Goal: Task Accomplishment & Management: Manage account settings

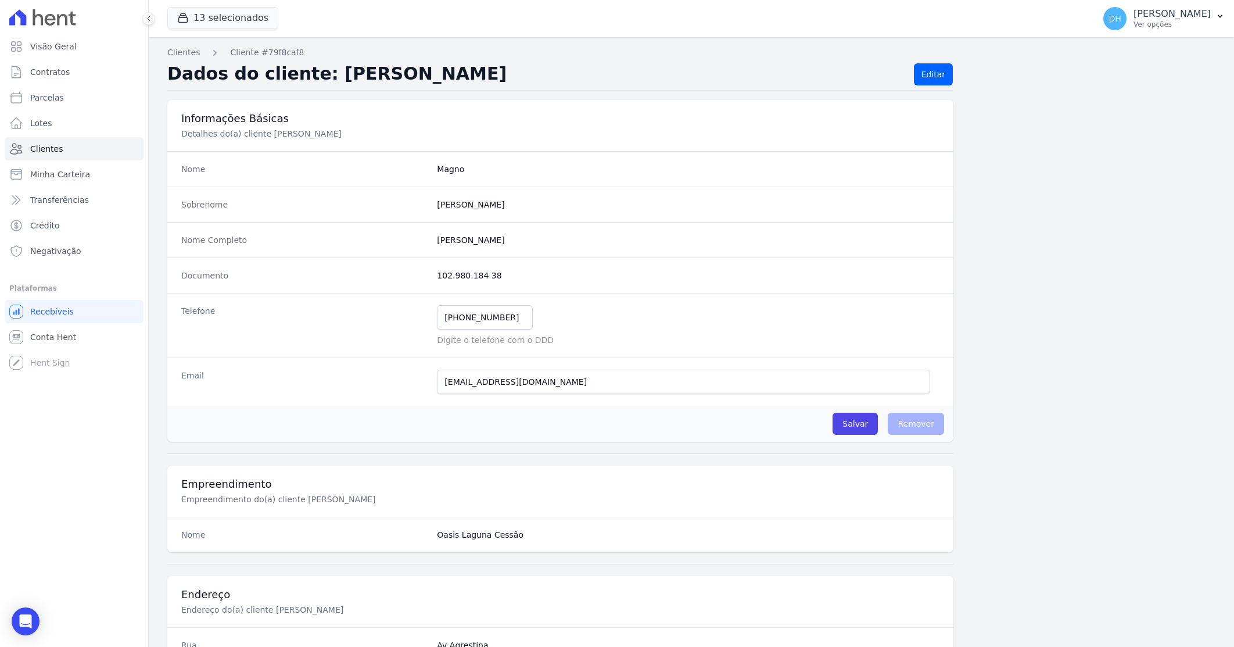
click at [59, 151] on link "Clientes" at bounding box center [74, 148] width 139 height 23
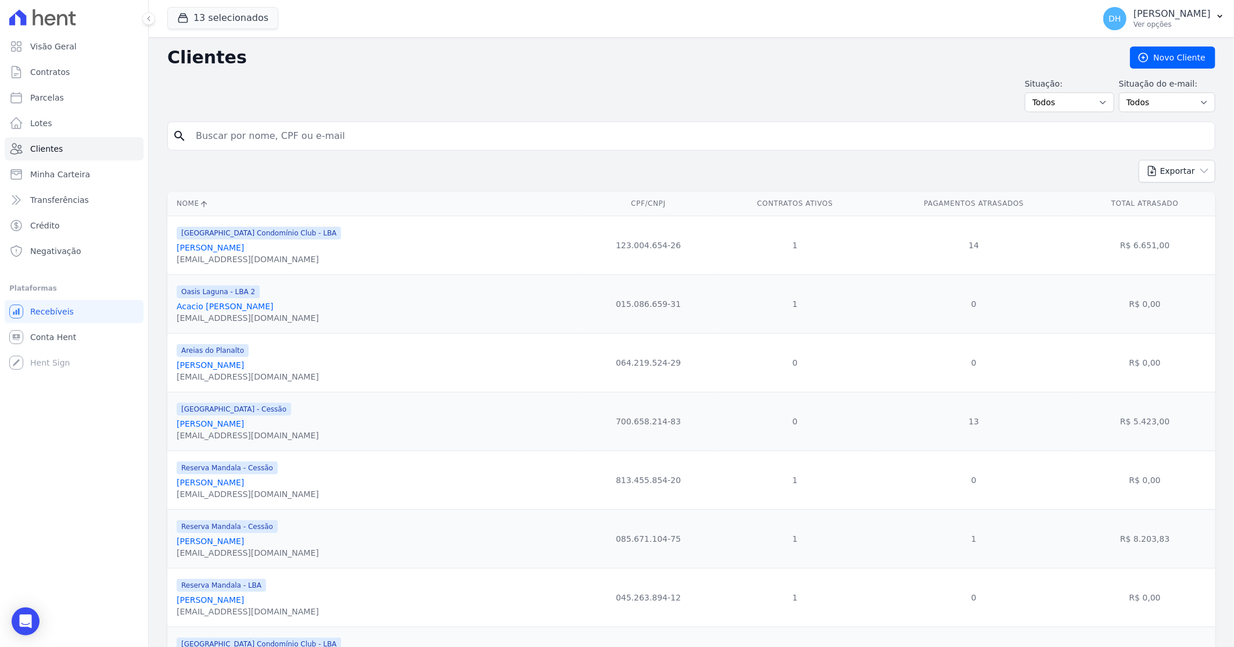
click at [256, 143] on input "search" at bounding box center [700, 135] width 1022 height 23
type input "[PERSON_NAME]"
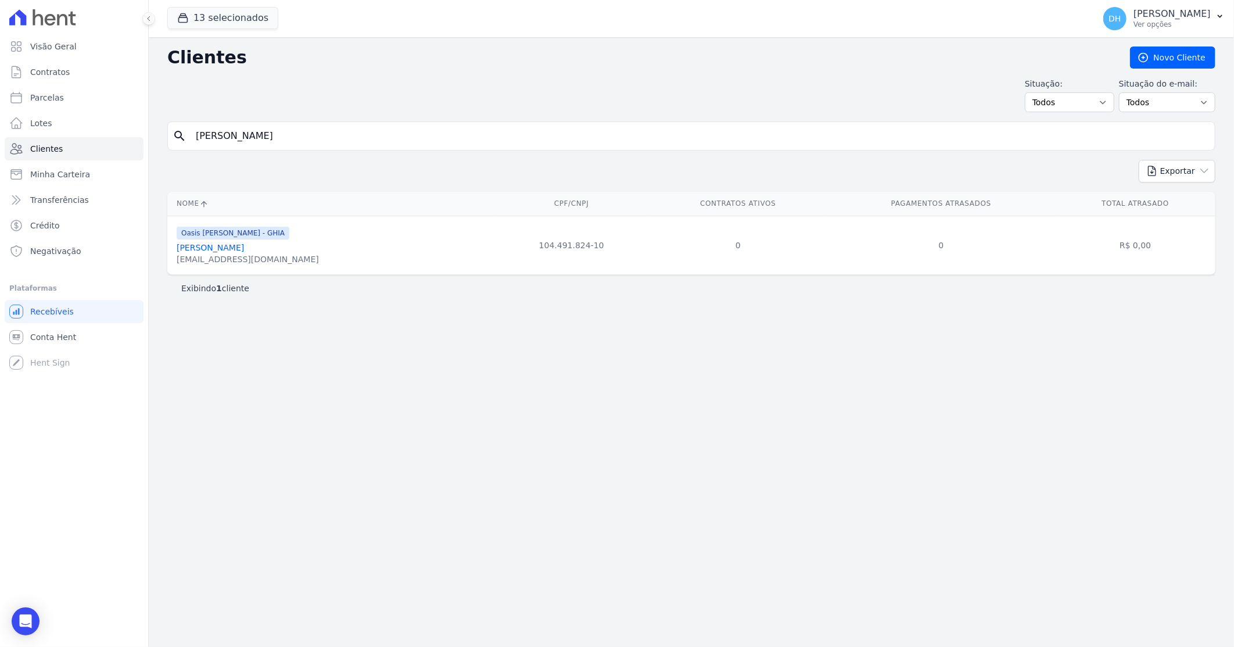
click at [239, 246] on link "[PERSON_NAME]" at bounding box center [210, 247] width 67 height 9
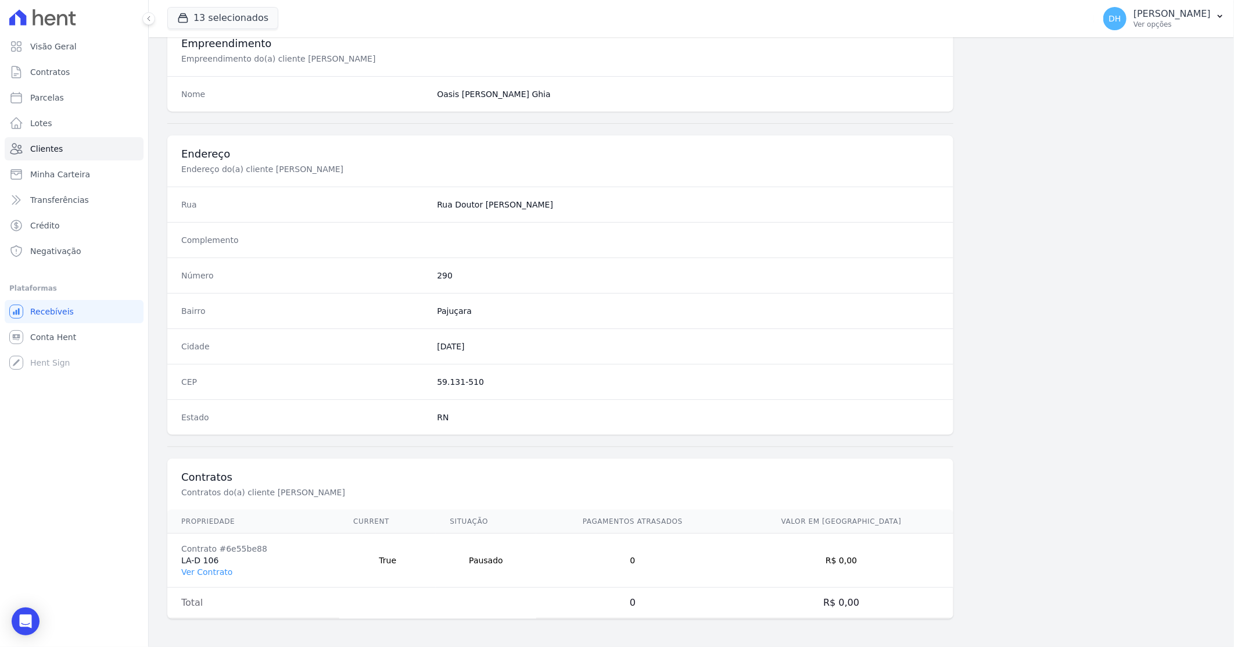
scroll to position [442, 0]
click at [216, 575] on link "Ver Contrato" at bounding box center [206, 571] width 51 height 9
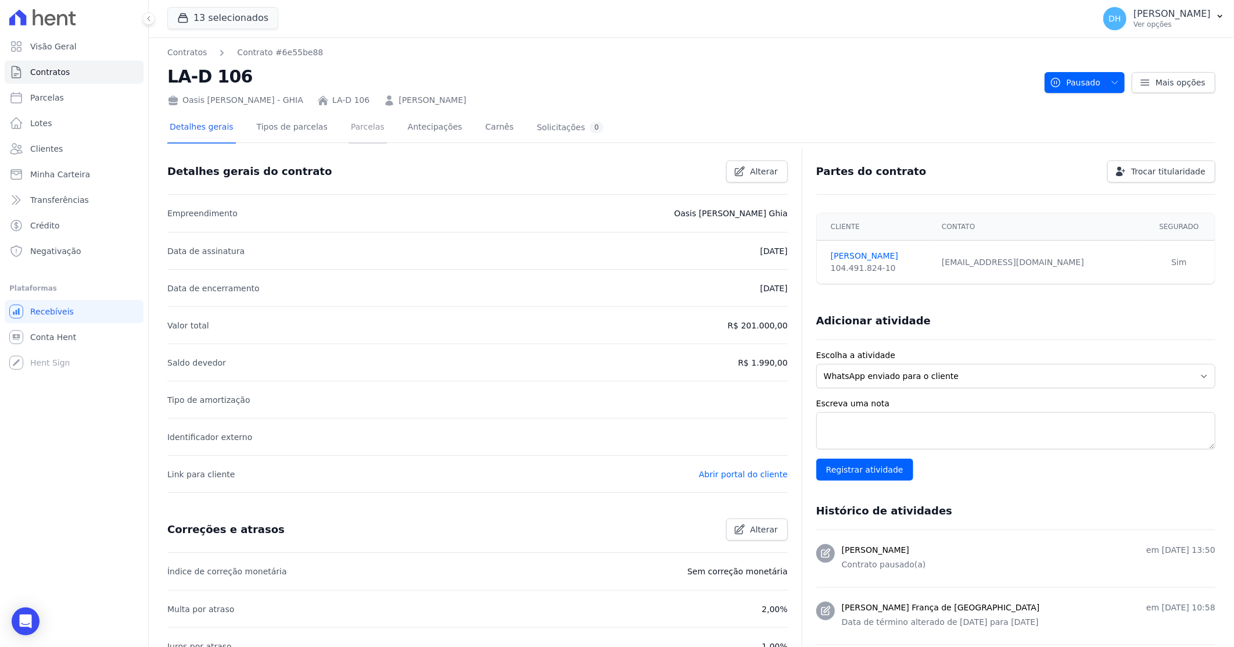
click at [349, 138] on link "Parcelas" at bounding box center [368, 128] width 38 height 31
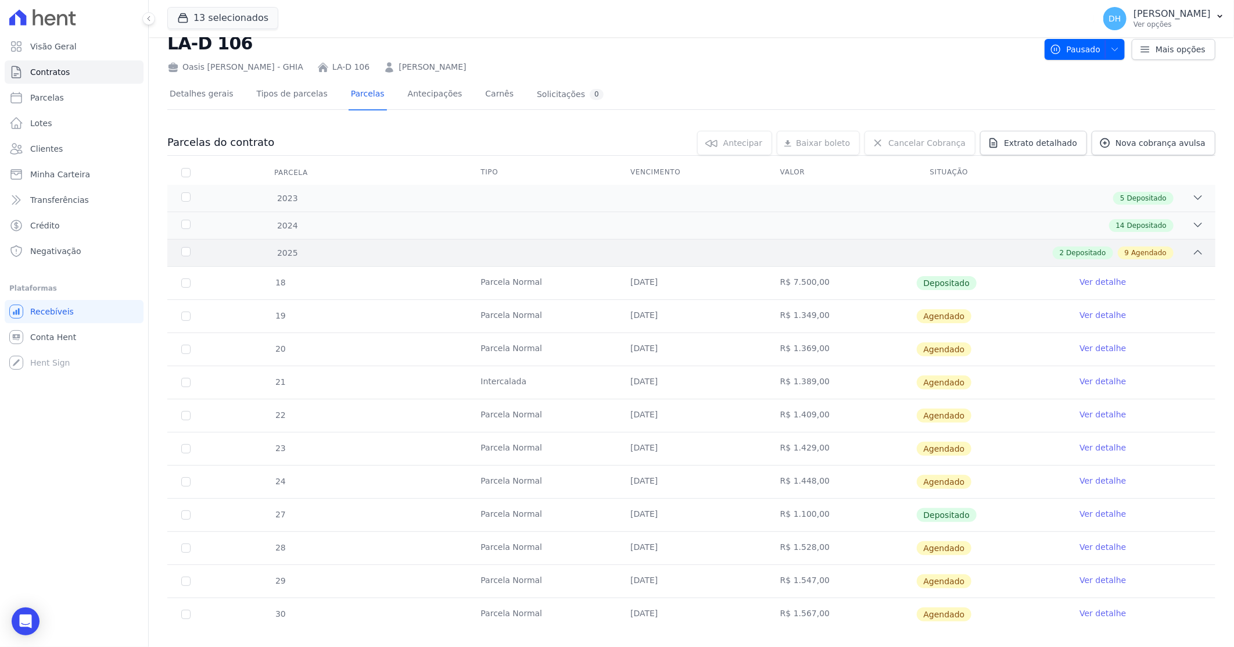
scroll to position [51, 0]
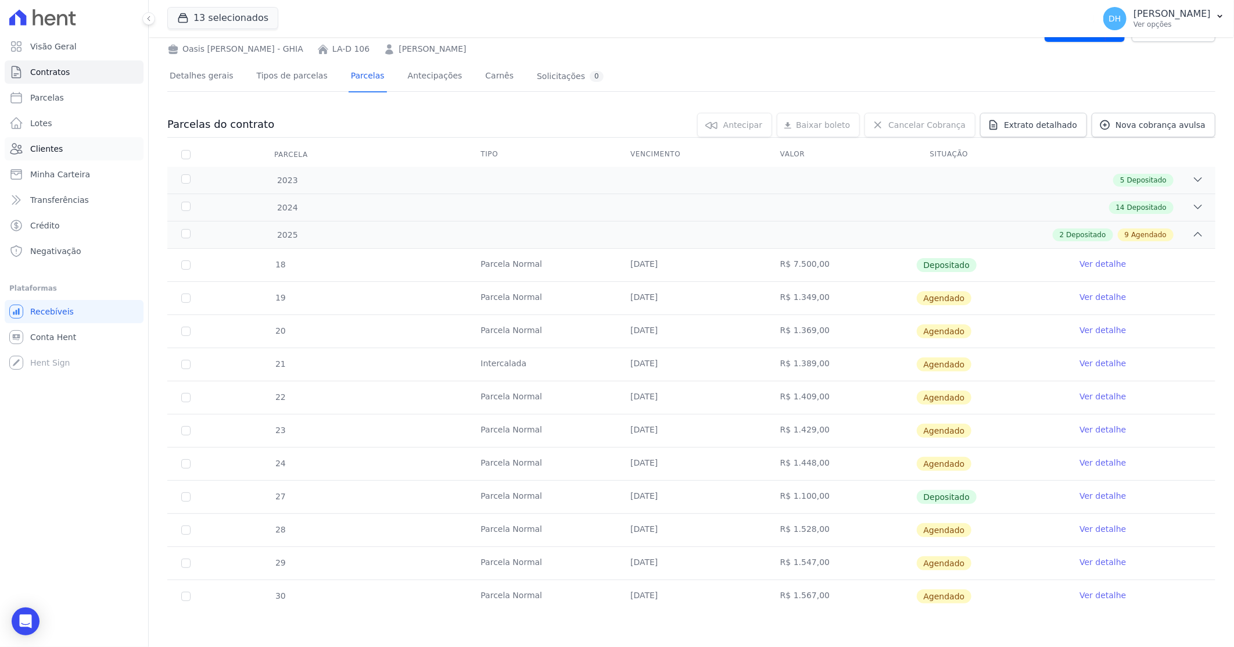
click at [60, 142] on link "Clientes" at bounding box center [74, 148] width 139 height 23
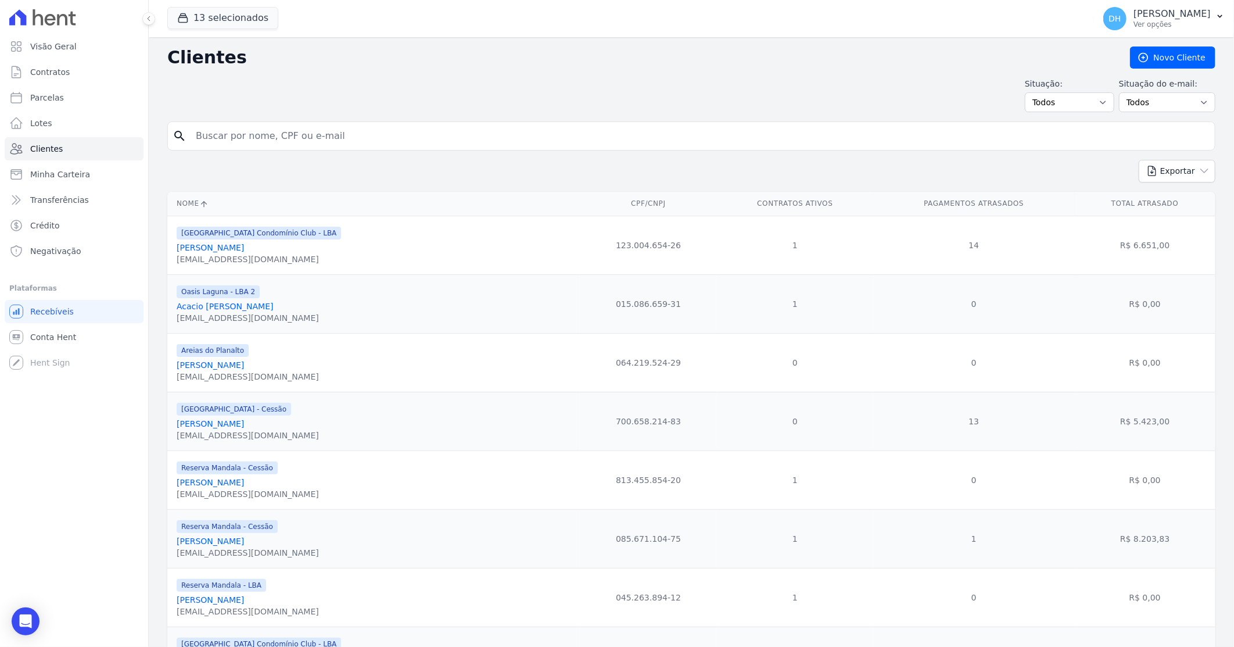
click at [294, 136] on input "search" at bounding box center [700, 135] width 1022 height 23
type input "juramir"
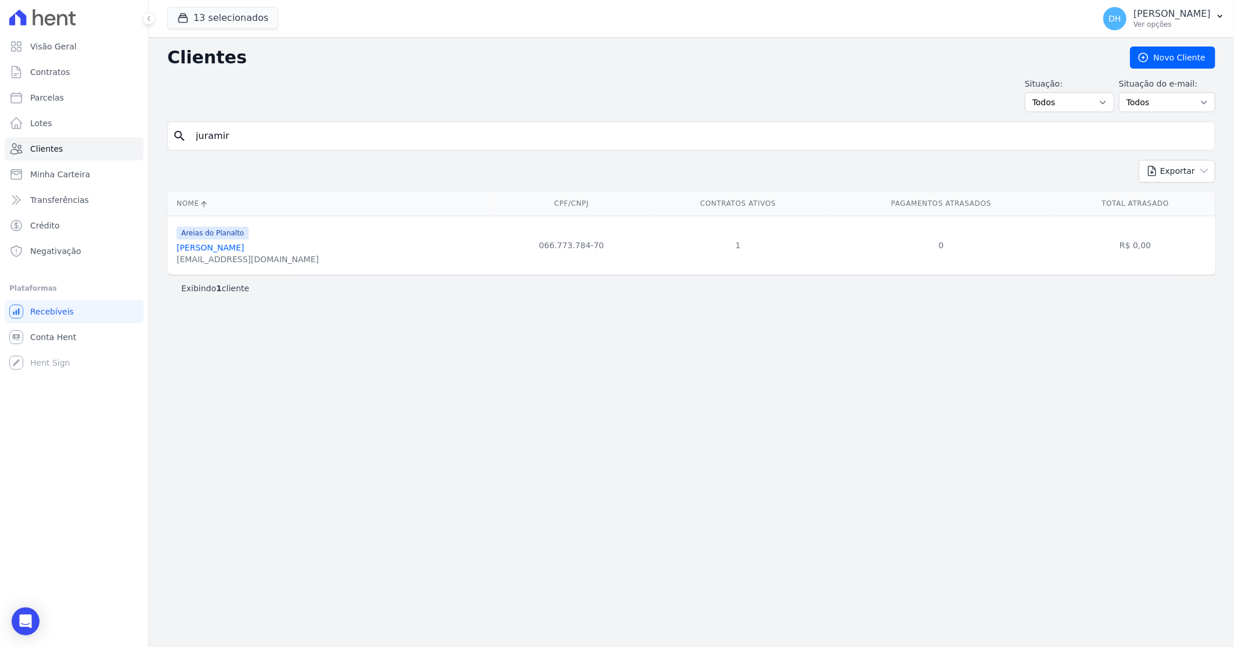
click at [244, 248] on link "[PERSON_NAME]" at bounding box center [210, 247] width 67 height 9
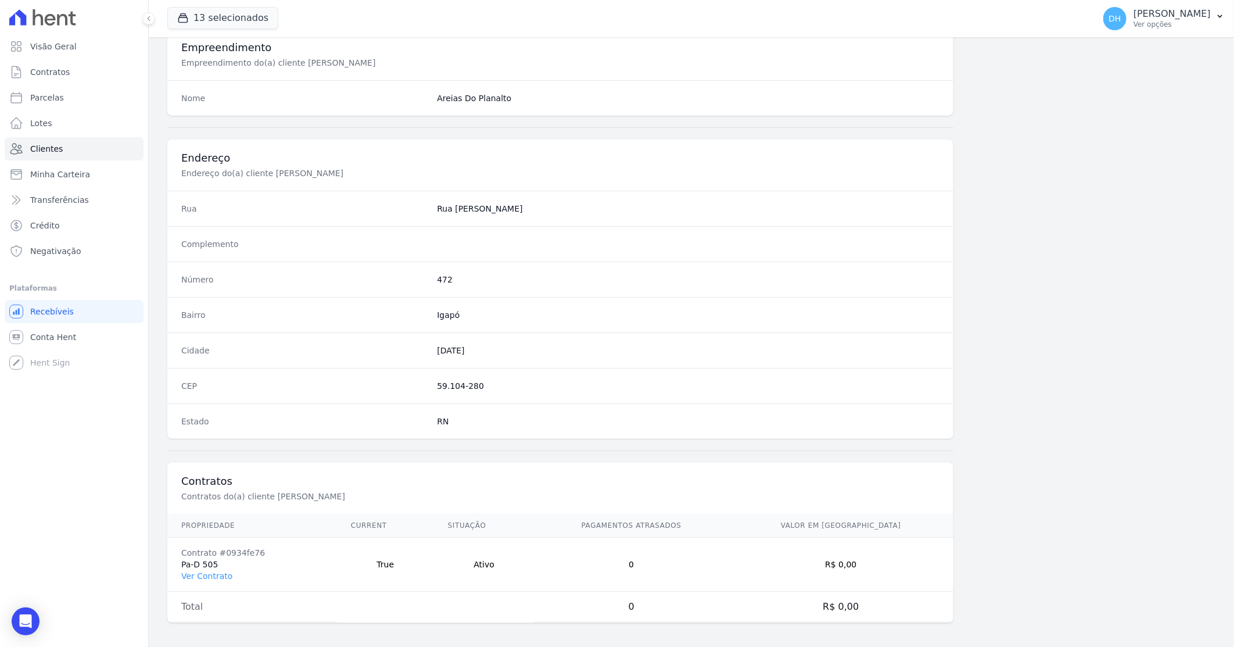
scroll to position [442, 0]
click at [213, 567] on link "Ver Contrato" at bounding box center [206, 571] width 51 height 9
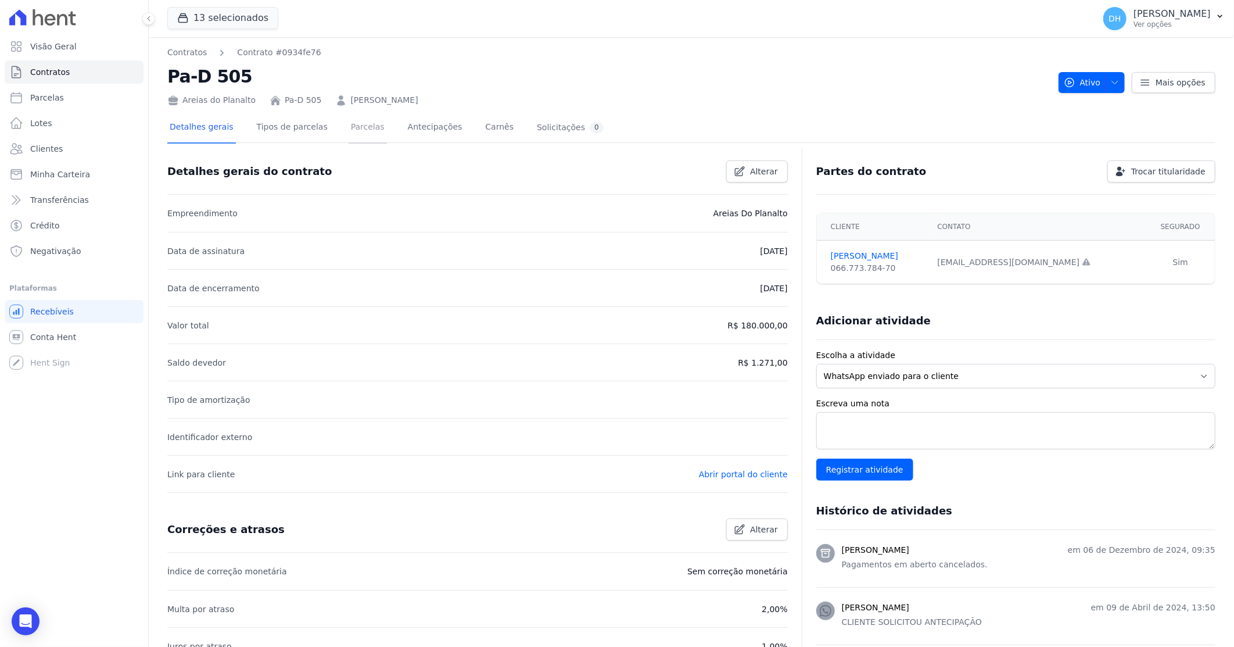
click at [364, 134] on link "Parcelas" at bounding box center [368, 128] width 38 height 31
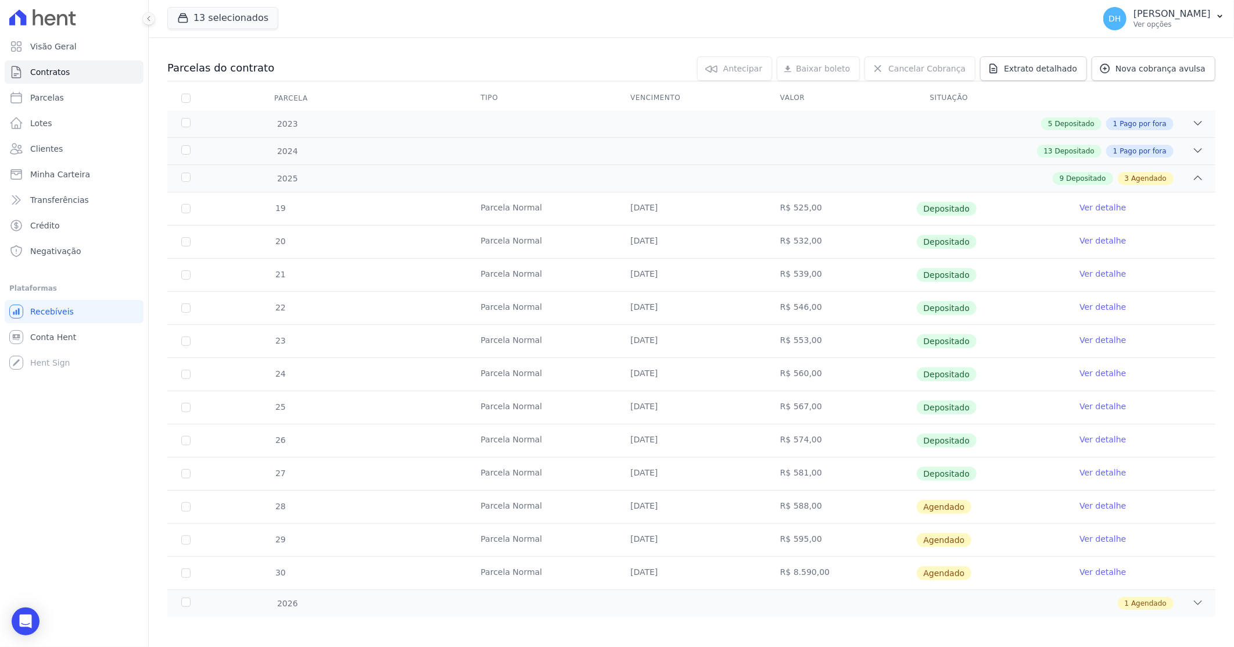
scroll to position [112, 0]
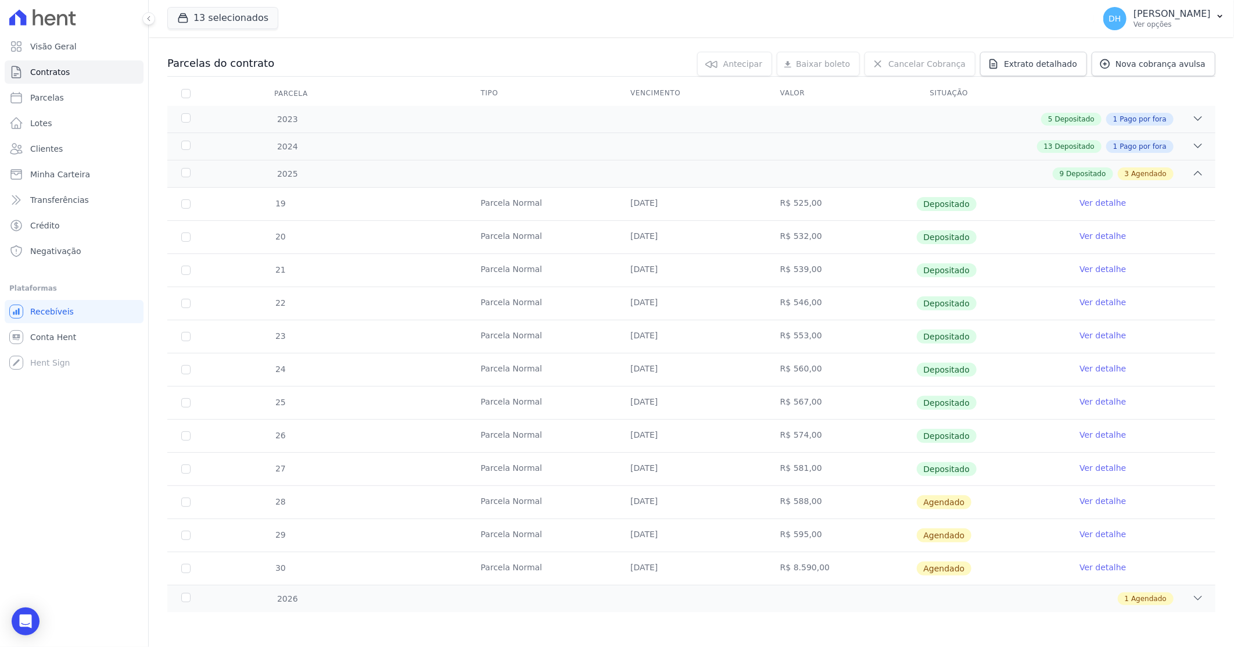
click at [1083, 501] on link "Ver detalhe" at bounding box center [1103, 501] width 46 height 12
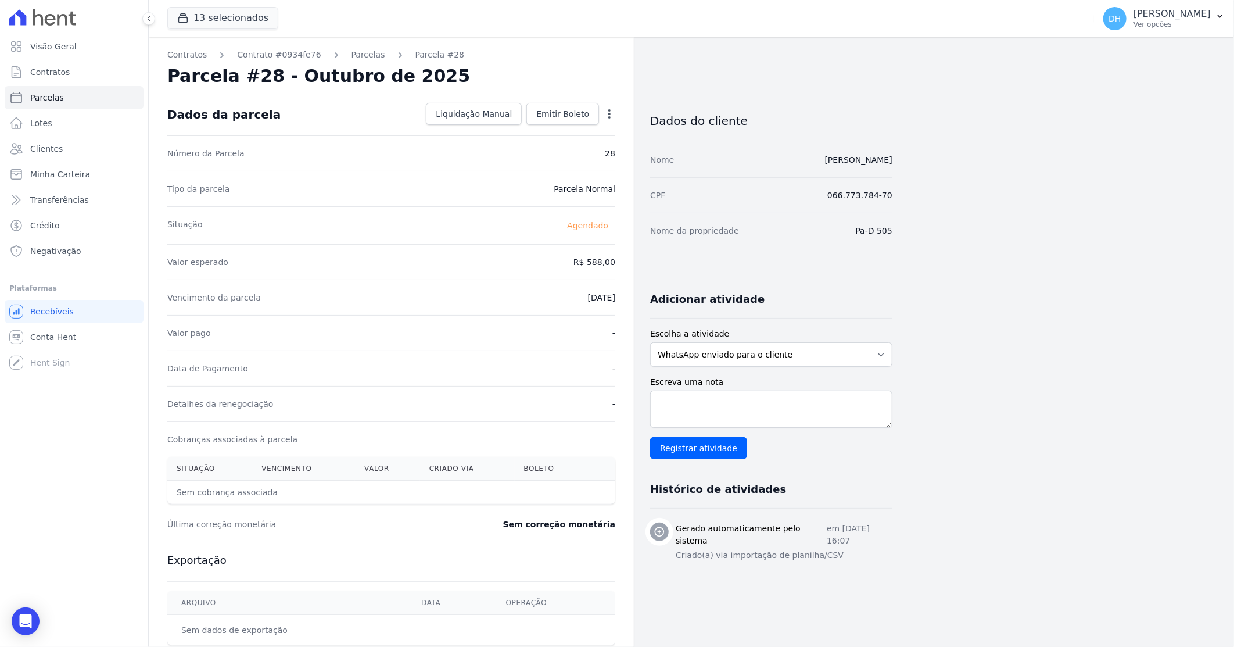
click at [610, 113] on icon "button" at bounding box center [609, 113] width 2 height 9
click at [542, 126] on link "Alterar" at bounding box center [559, 129] width 102 height 21
click at [596, 258] on input "588.0" at bounding box center [560, 261] width 112 height 24
type input "581.0"
click at [558, 293] on input "[DATE]" at bounding box center [570, 296] width 92 height 24
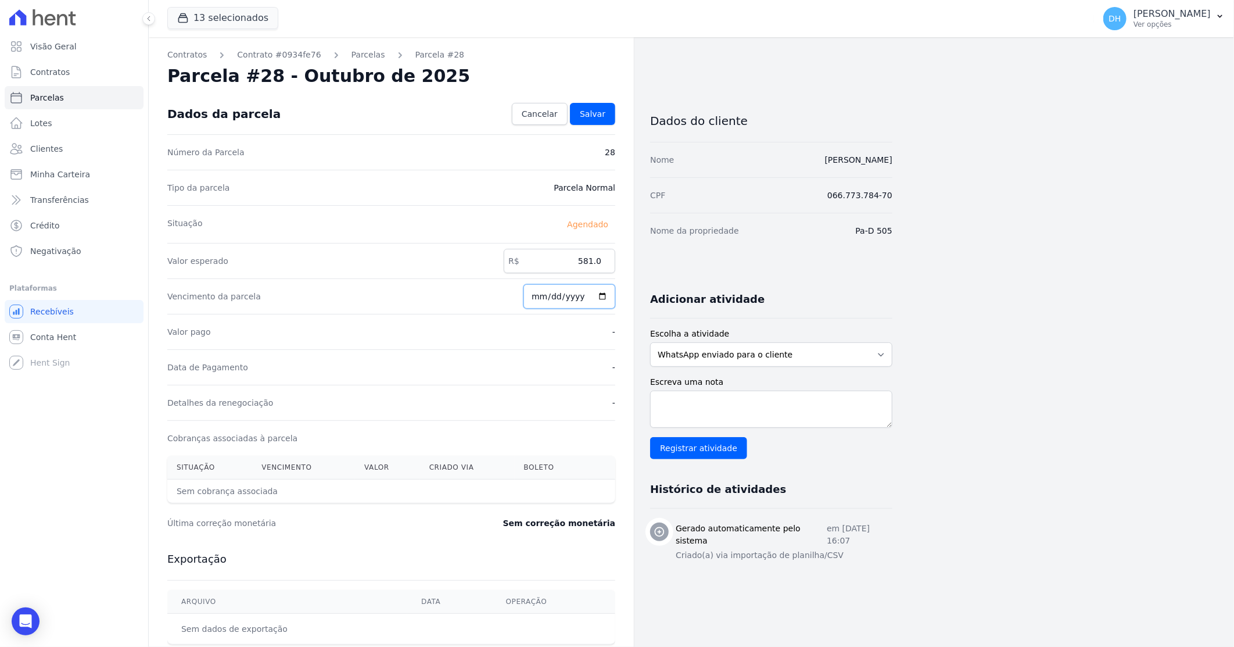
type input "[DATE]"
click at [588, 332] on div "Valor pago -" at bounding box center [391, 331] width 448 height 35
click at [599, 112] on span "Salvar" at bounding box center [593, 114] width 26 height 12
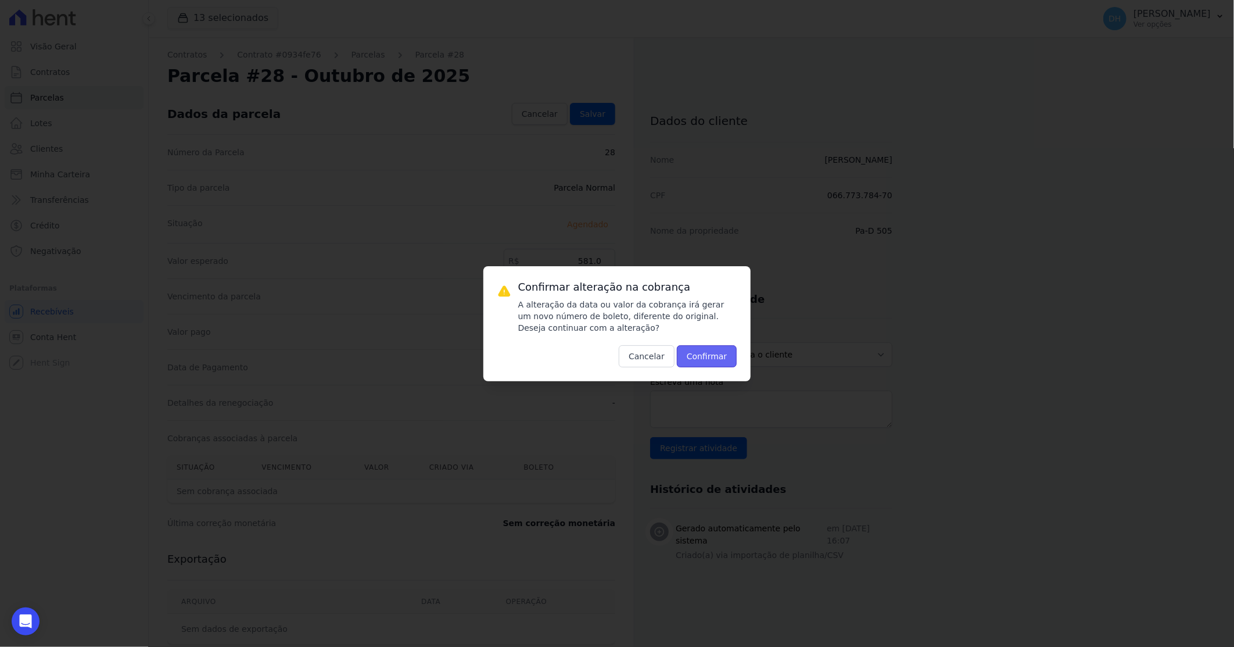
click at [716, 357] on button "Confirmar" at bounding box center [707, 356] width 60 height 22
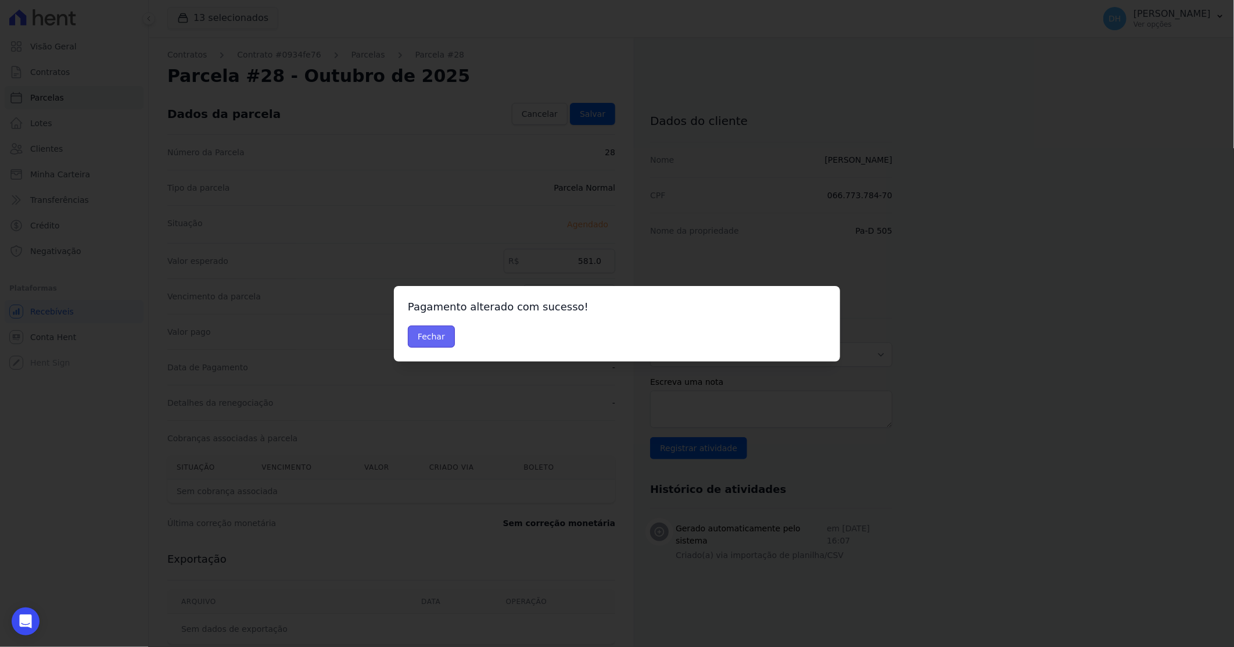
click at [434, 334] on button "Fechar" at bounding box center [431, 336] width 47 height 22
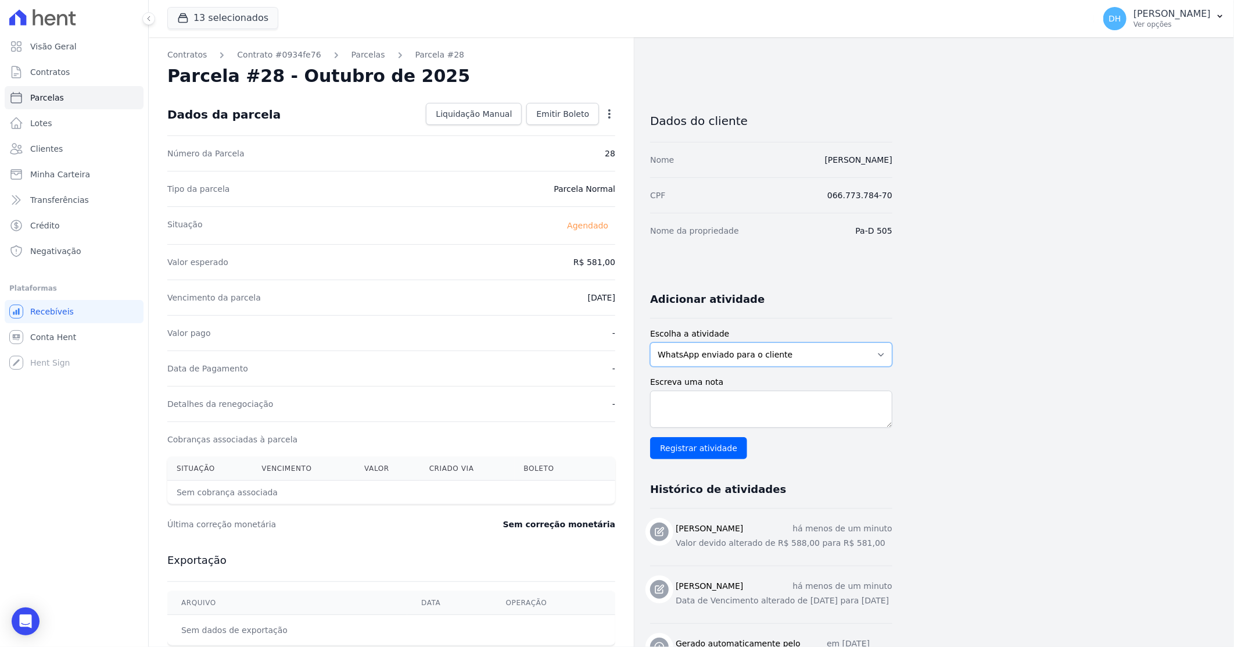
click at [849, 351] on select "WhatsApp enviado para o cliente Adicionar um comentário Ligação feita para o cl…" at bounding box center [771, 354] width 242 height 24
select select "note"
click at [650, 342] on select "WhatsApp enviado para o cliente Adicionar um comentário Ligação feita para o cl…" at bounding box center [771, 354] width 242 height 24
click at [731, 404] on textarea "Escreva uma nota" at bounding box center [771, 409] width 242 height 37
click at [764, 402] on textarea "Parcela de Out/25 antecipada em set/25" at bounding box center [771, 409] width 242 height 37
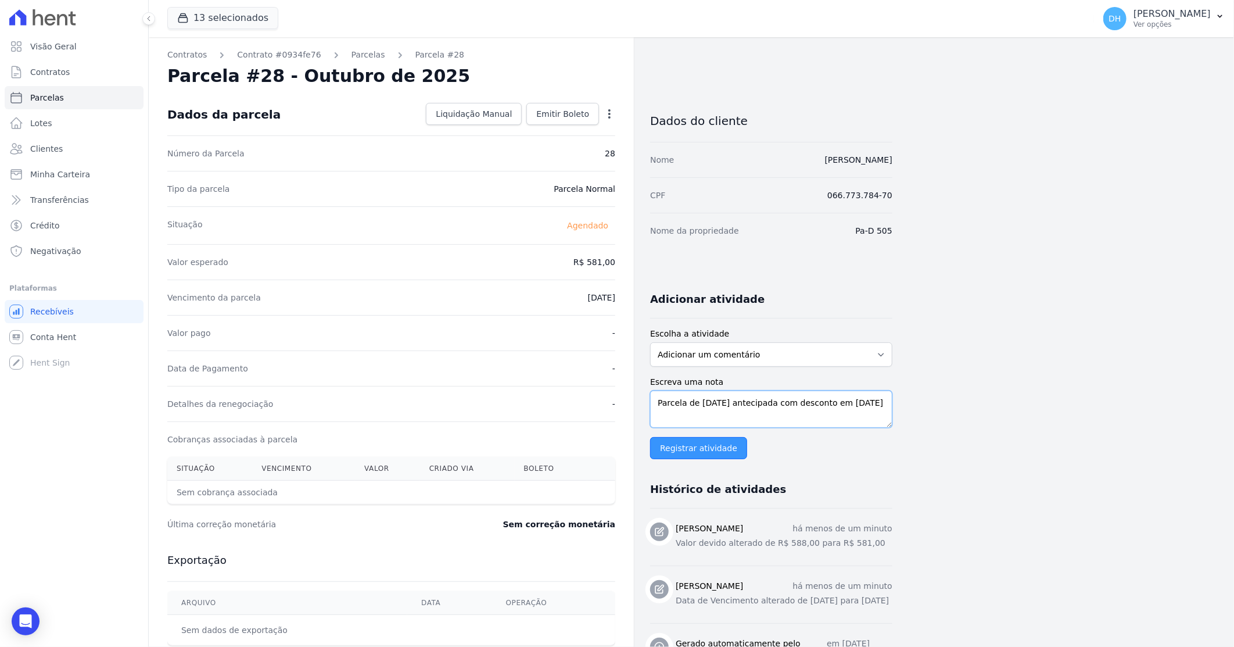
type textarea "Parcela de Out/25 antecipada com desconto em set/25"
click at [684, 445] on input "Registrar atividade" at bounding box center [698, 448] width 97 height 22
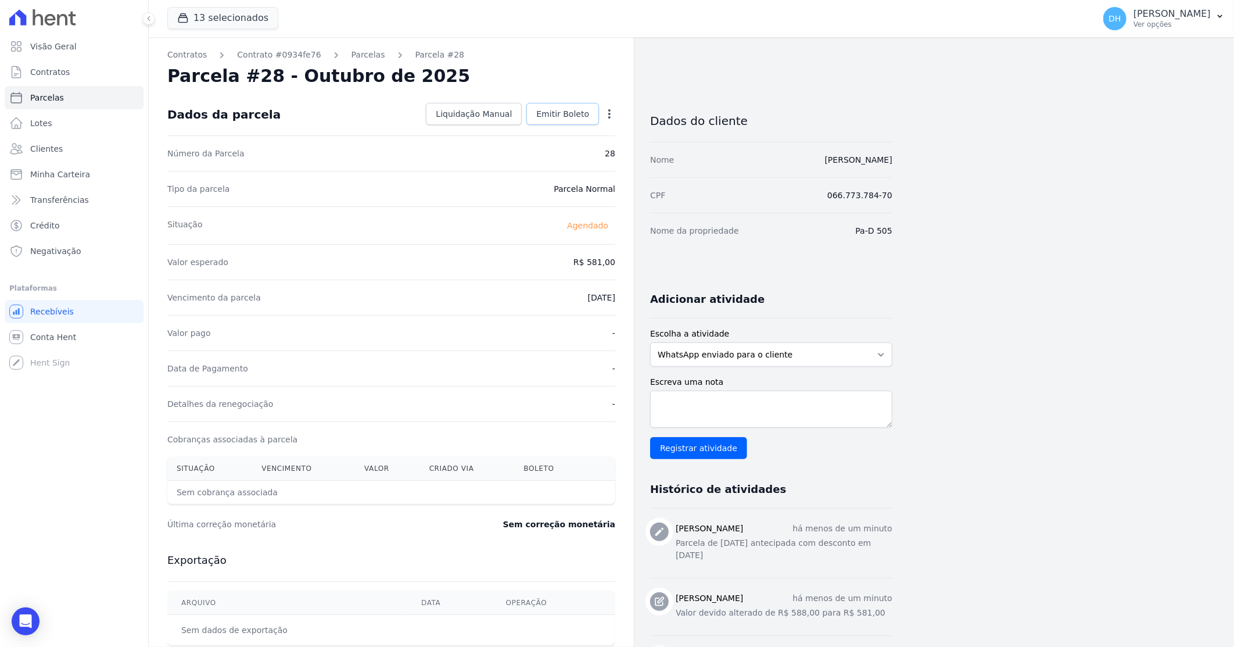
click at [571, 107] on link "Emitir Boleto" at bounding box center [563, 114] width 73 height 22
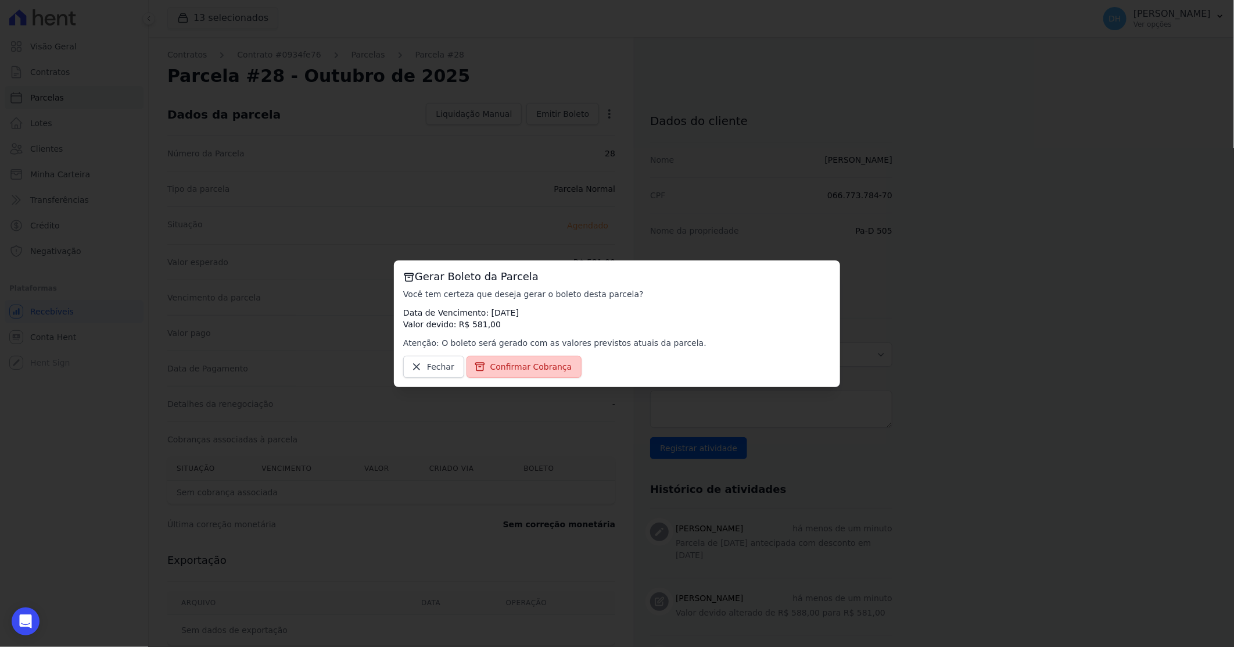
click at [538, 369] on span "Confirmar Cobrança" at bounding box center [531, 367] width 82 height 12
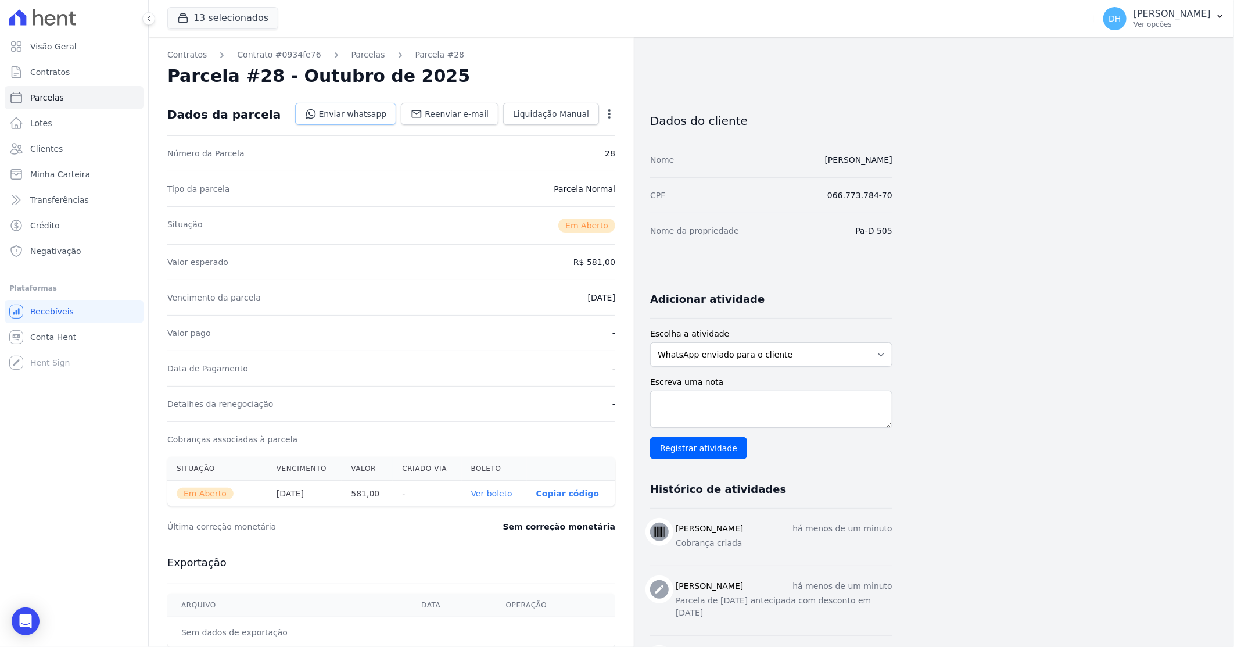
click at [361, 116] on link "Enviar whatsapp" at bounding box center [346, 114] width 102 height 22
